Goal: Task Accomplishment & Management: Complete application form

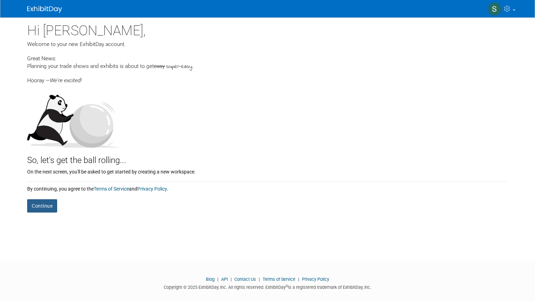
click at [36, 204] on button "Continue" at bounding box center [42, 205] width 30 height 13
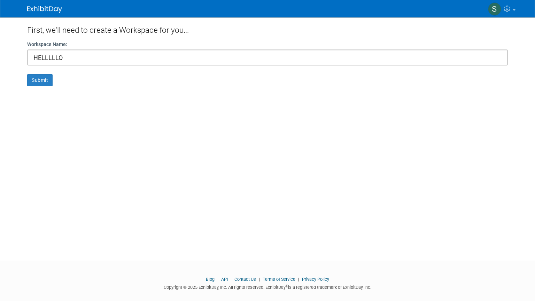
type input "HELLLLLO"
click at [38, 81] on button "Submit" at bounding box center [39, 80] width 25 height 12
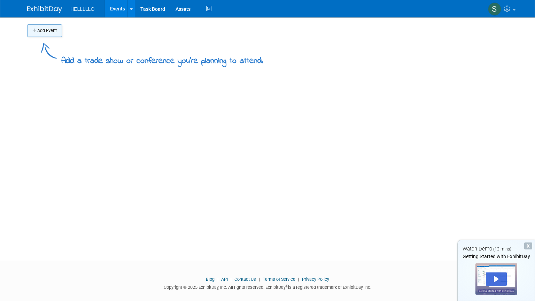
click at [41, 35] on button "Add Event" at bounding box center [44, 30] width 35 height 13
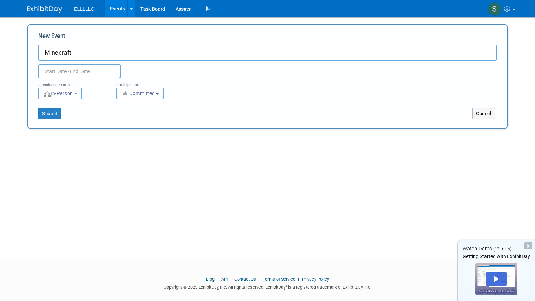
type input "Minecraft"
click at [50, 71] on input "text" at bounding box center [79, 71] width 82 height 14
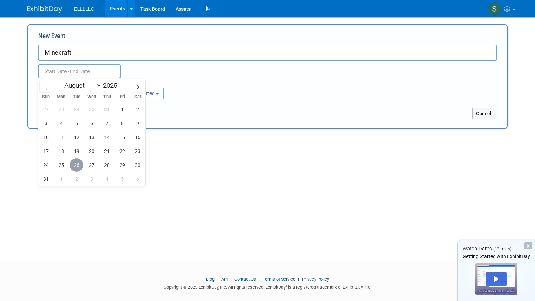
click at [75, 160] on span "26" at bounding box center [77, 165] width 14 height 14
type input "[DATE] to [DATE]"
click at [240, 201] on div "Add Event Add a trade show or conference you're planning to attend. New Event M…" at bounding box center [267, 132] width 491 height 231
type input "[DATE] to [DATE]"
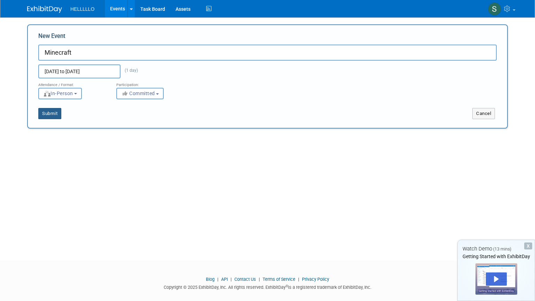
click at [45, 108] on button "Submit" at bounding box center [49, 113] width 23 height 11
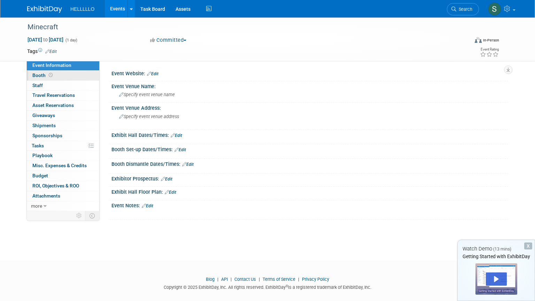
click at [37, 77] on span "Booth" at bounding box center [43, 75] width 22 height 6
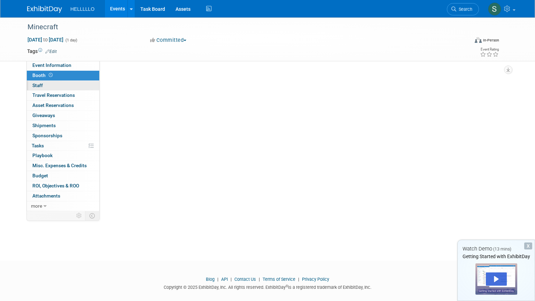
click at [37, 85] on span "Staff 0" at bounding box center [37, 86] width 10 height 6
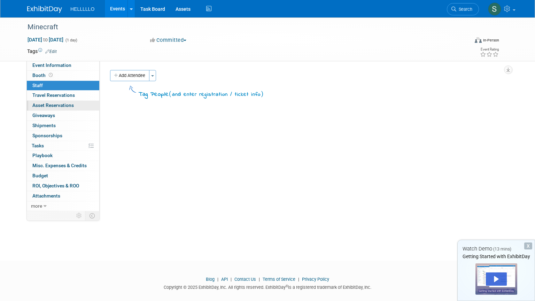
click at [42, 102] on span "Asset Reservations 0" at bounding box center [52, 105] width 41 height 6
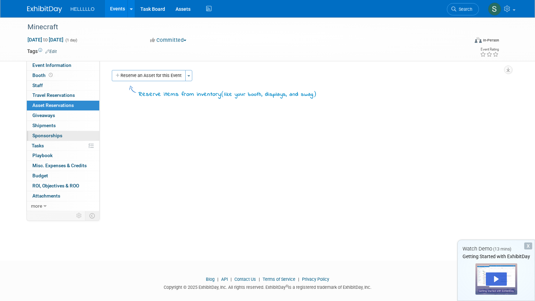
click at [49, 132] on link "0 Sponsorships 0" at bounding box center [63, 136] width 72 height 10
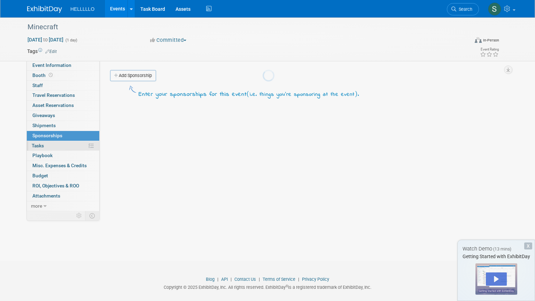
click at [55, 149] on link "0% Tasks 0%" at bounding box center [63, 146] width 72 height 10
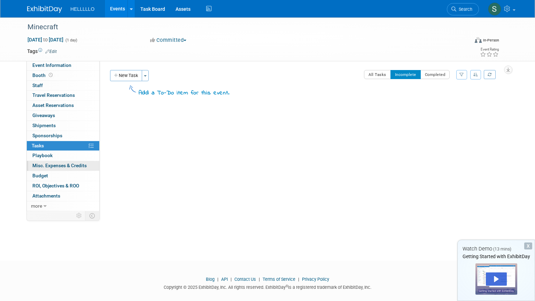
click at [53, 163] on span "Misc. Expenses & Credits 0" at bounding box center [59, 166] width 54 height 6
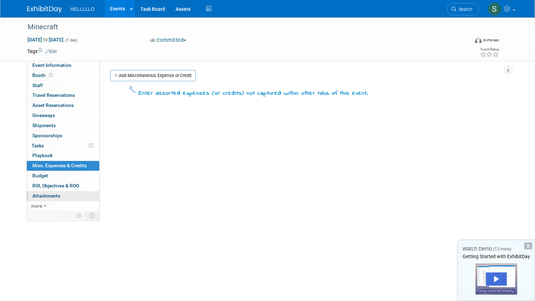
click at [53, 195] on span "Attachments 0" at bounding box center [46, 196] width 28 height 6
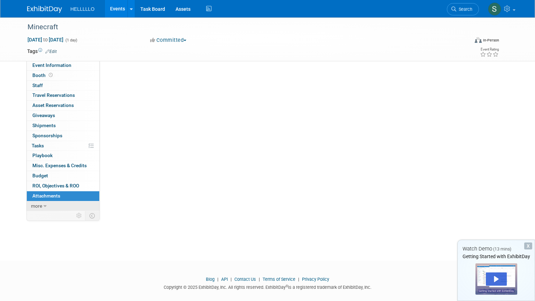
click at [50, 204] on link "more" at bounding box center [63, 206] width 72 height 10
click at [50, 207] on link "more" at bounding box center [63, 206] width 72 height 10
